Goal: Find specific page/section: Find specific page/section

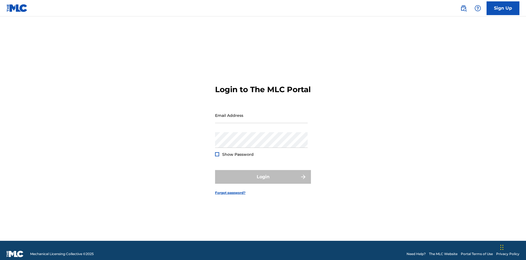
scroll to position [7, 0]
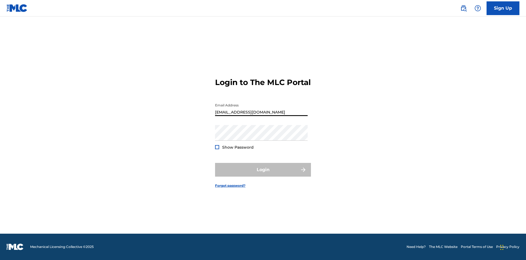
type input "Duke.McTesterson@gmail.com"
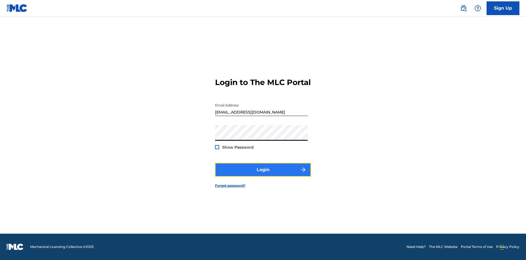
click at [263, 174] on button "Login" at bounding box center [263, 170] width 96 height 14
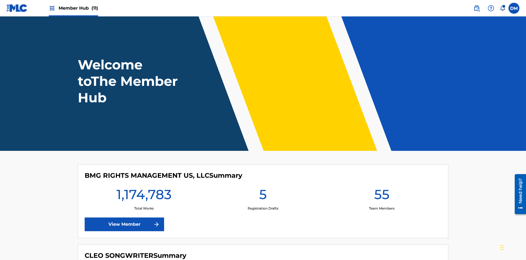
click at [78, 8] on span "Member Hub (11)" at bounding box center [78, 8] width 39 height 6
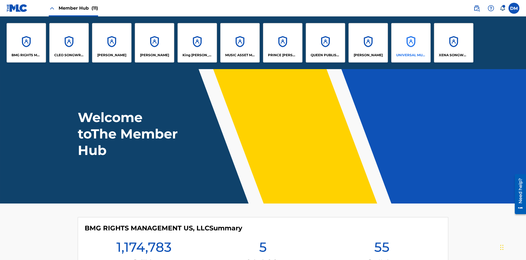
click at [411, 55] on p "UNIVERSAL MUSIC PUB GROUP" at bounding box center [411, 55] width 30 height 5
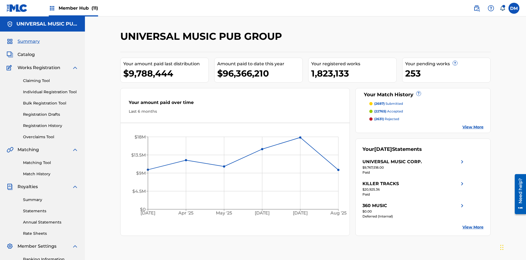
click at [28, 38] on span "Summary" at bounding box center [29, 41] width 22 height 7
click at [379, 101] on span "(2687)" at bounding box center [379, 103] width 10 height 4
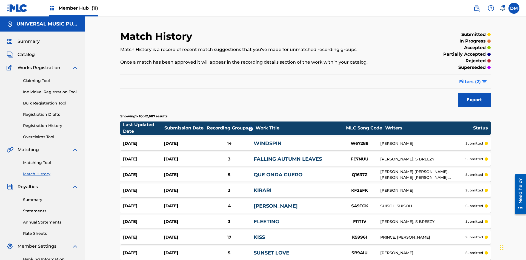
click at [470, 78] on span "Filters ( 2 )" at bounding box center [470, 81] width 22 height 7
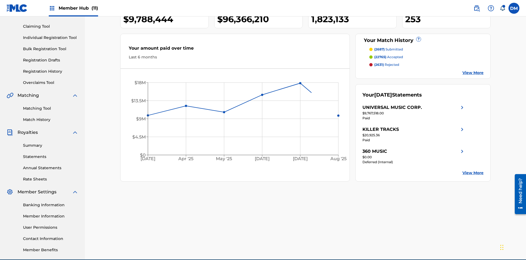
click at [380, 55] on span "(22765)" at bounding box center [380, 57] width 12 height 4
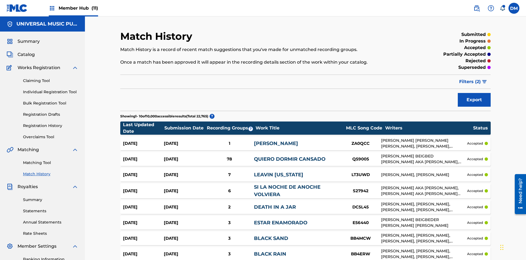
scroll to position [46, 0]
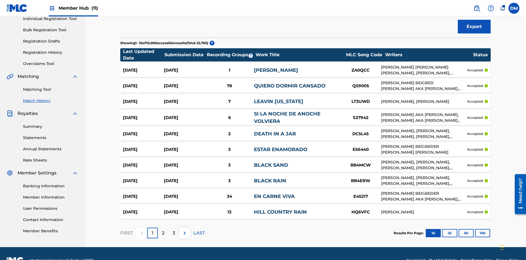
click at [470, 12] on span "Filters ( 2 )" at bounding box center [470, 8] width 22 height 7
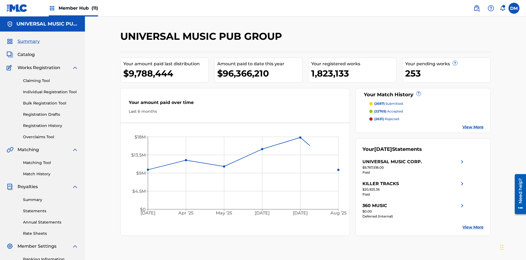
scroll to position [80, 0]
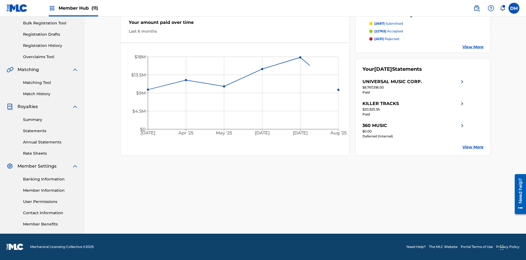
click at [379, 39] on span "(2631)" at bounding box center [379, 39] width 10 height 4
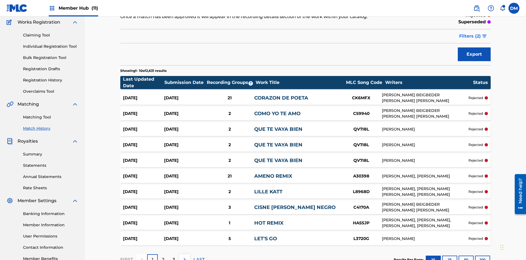
click at [470, 36] on span "Filters ( 2 )" at bounding box center [470, 36] width 22 height 7
click at [0, 0] on img at bounding box center [0, 0] width 0 height 0
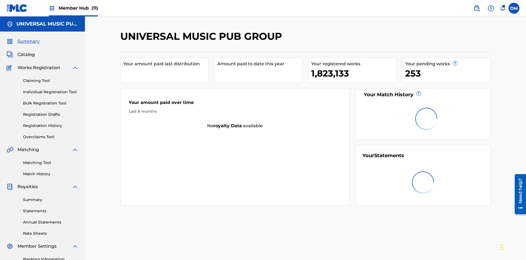
scroll to position [34, 0]
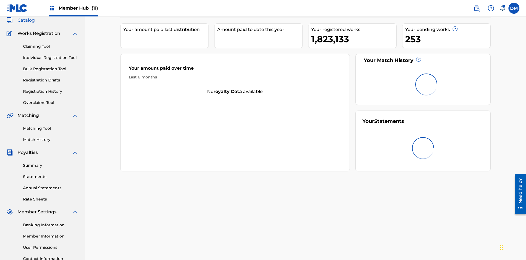
click at [26, 24] on span "Catalog" at bounding box center [26, 20] width 17 height 7
